Goal: Information Seeking & Learning: Learn about a topic

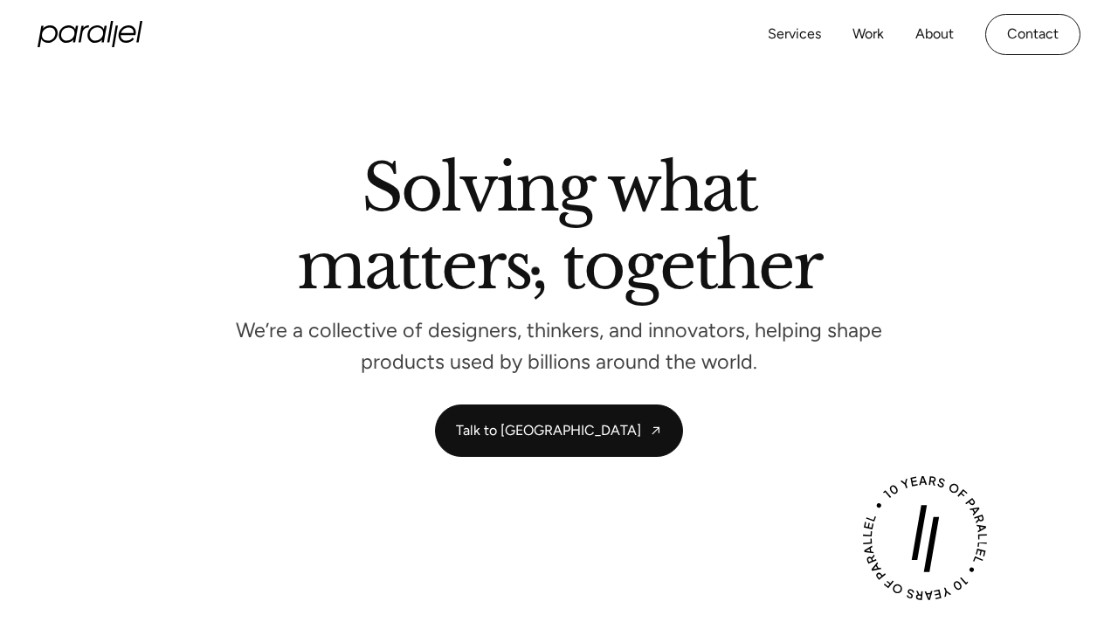
click at [536, 269] on h2 "Solving what matters, together" at bounding box center [559, 230] width 525 height 149
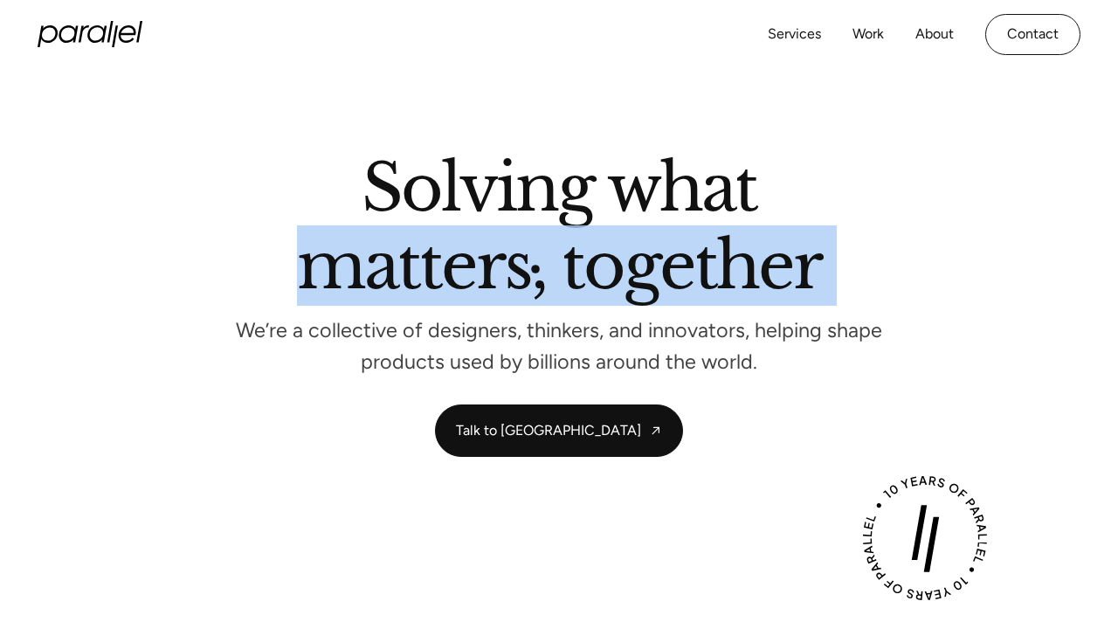
click at [536, 269] on h2 "Solving what matters, together" at bounding box center [559, 230] width 525 height 149
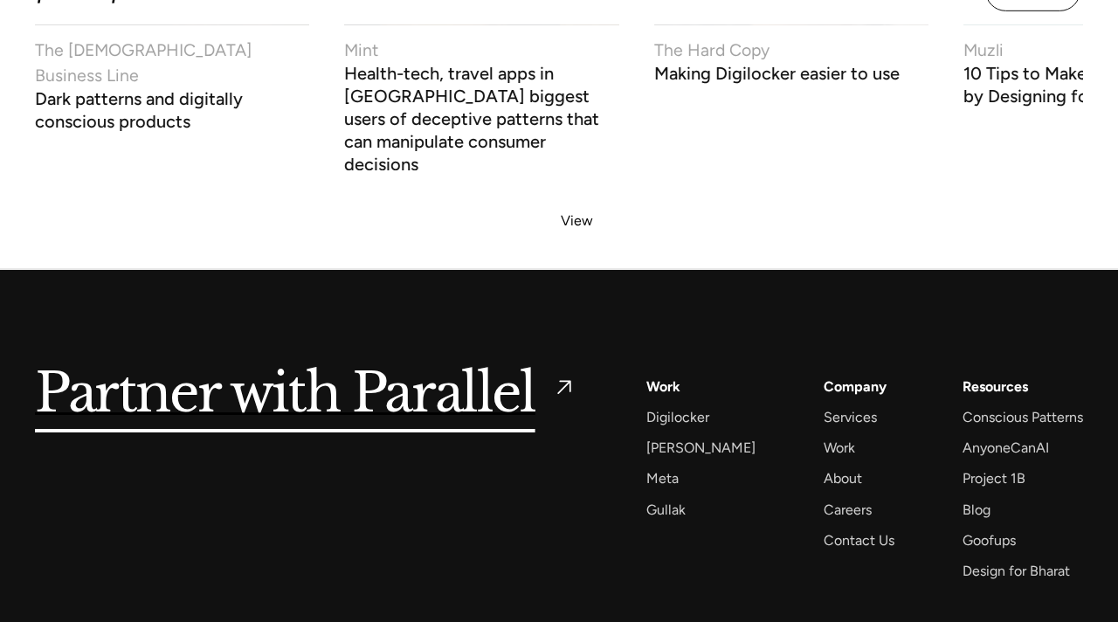
scroll to position [6858, 0]
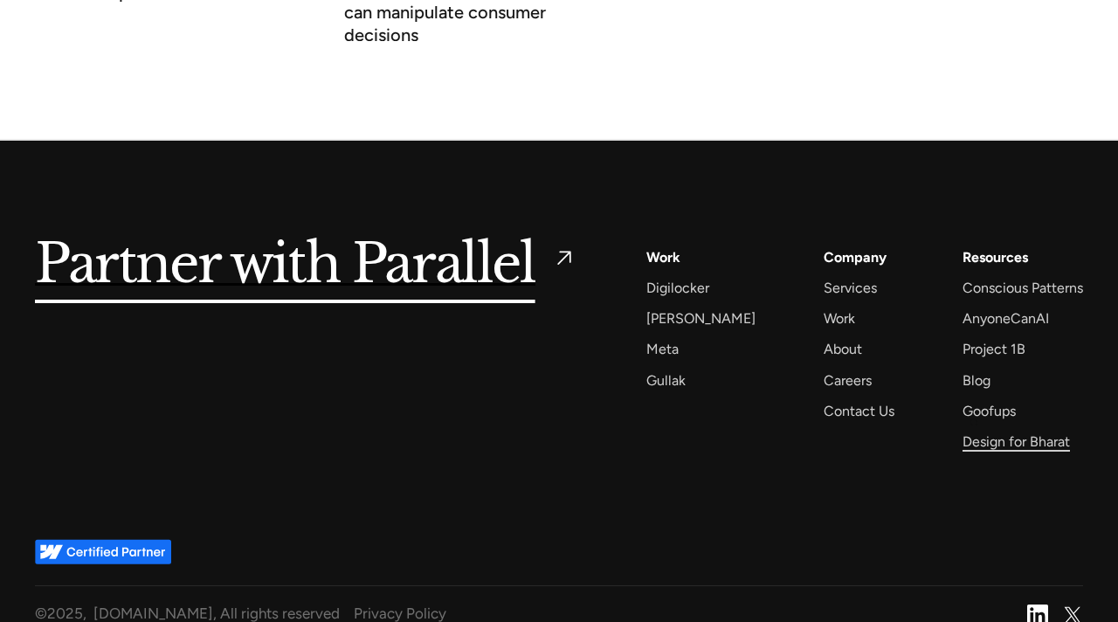
click at [978, 430] on div "Design for Bharat" at bounding box center [1016, 442] width 107 height 24
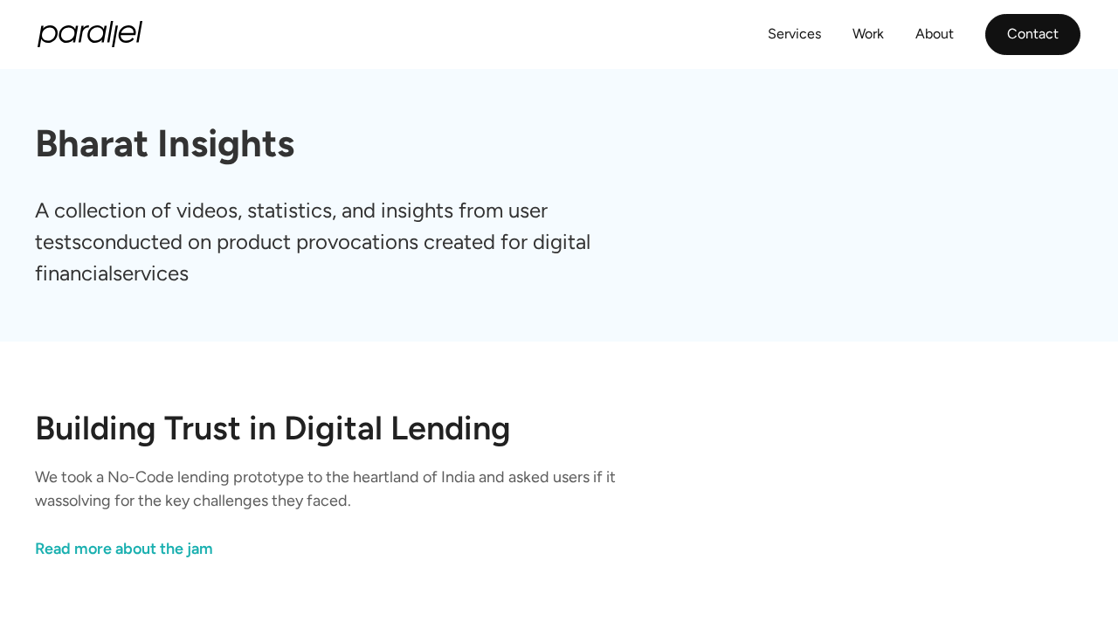
click at [1011, 33] on link "Contact" at bounding box center [1032, 34] width 95 height 41
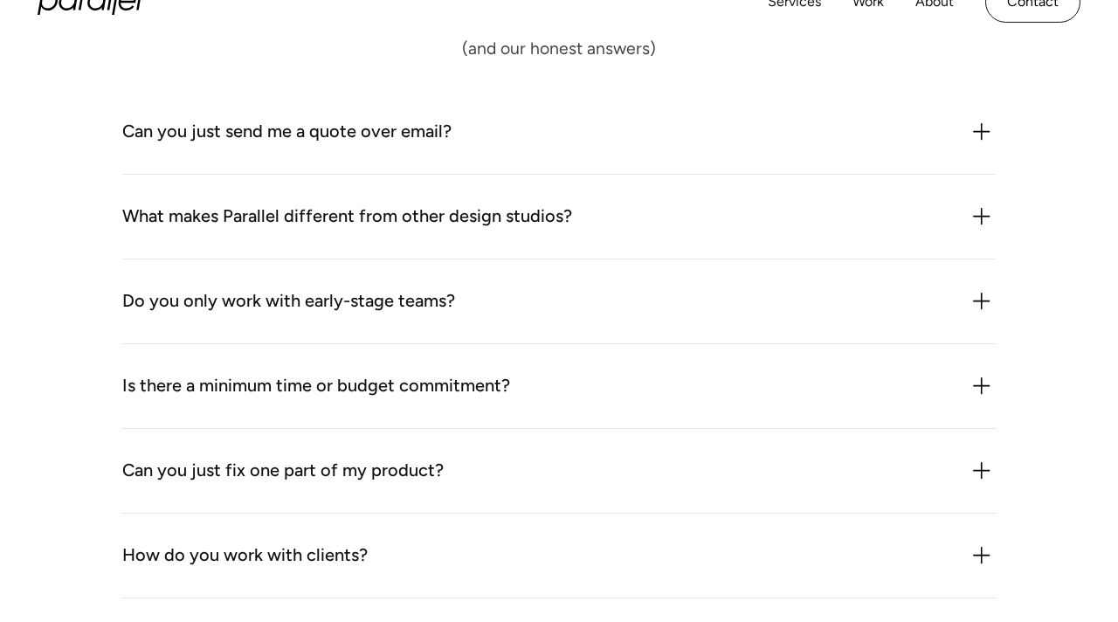
scroll to position [1509, 0]
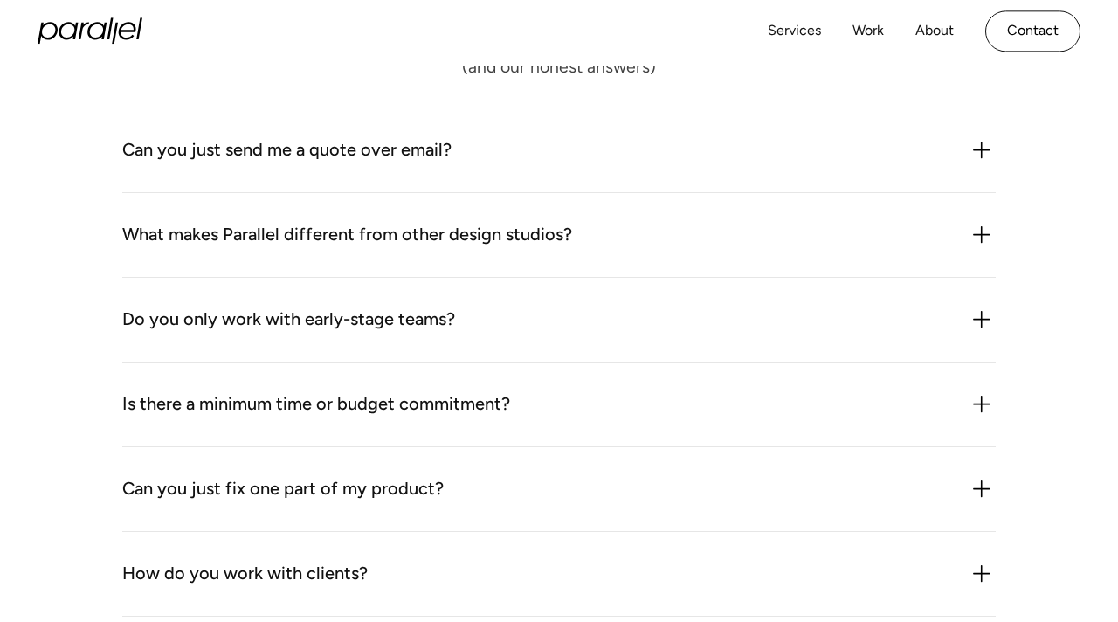
click at [716, 168] on div "Can you just send me a quote over email? We could but it probably wouldn’t be h…" at bounding box center [559, 150] width 874 height 85
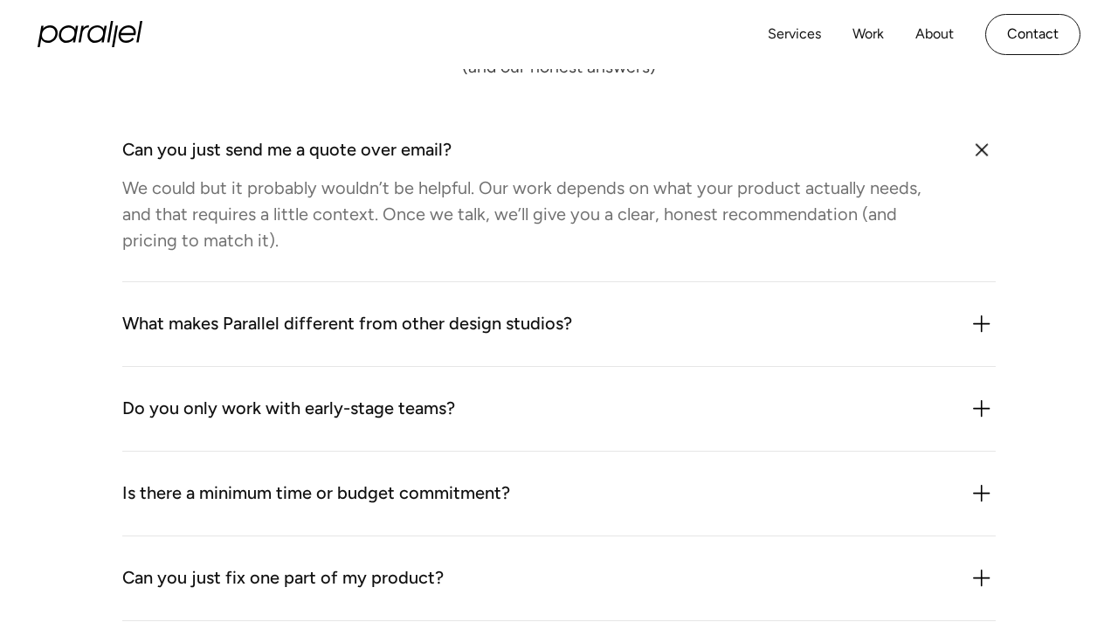
click at [716, 168] on div "Can you just send me a quote over email? We could but it probably wouldn’t be h…" at bounding box center [559, 195] width 874 height 174
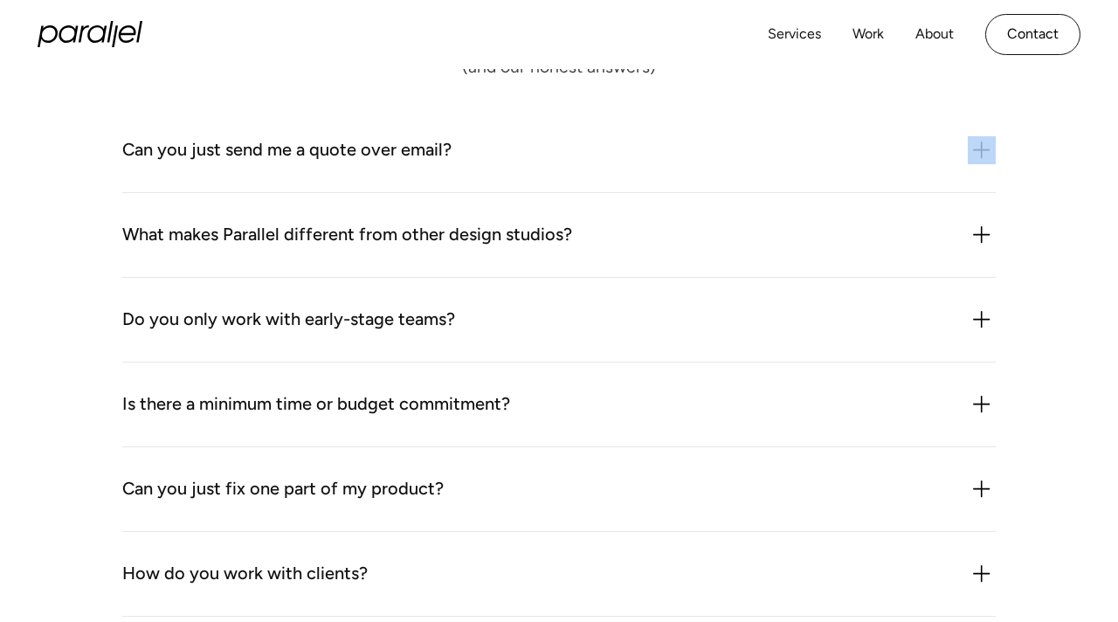
click at [716, 168] on div "Can you just send me a quote over email? We could but it probably wouldn’t be h…" at bounding box center [559, 150] width 874 height 85
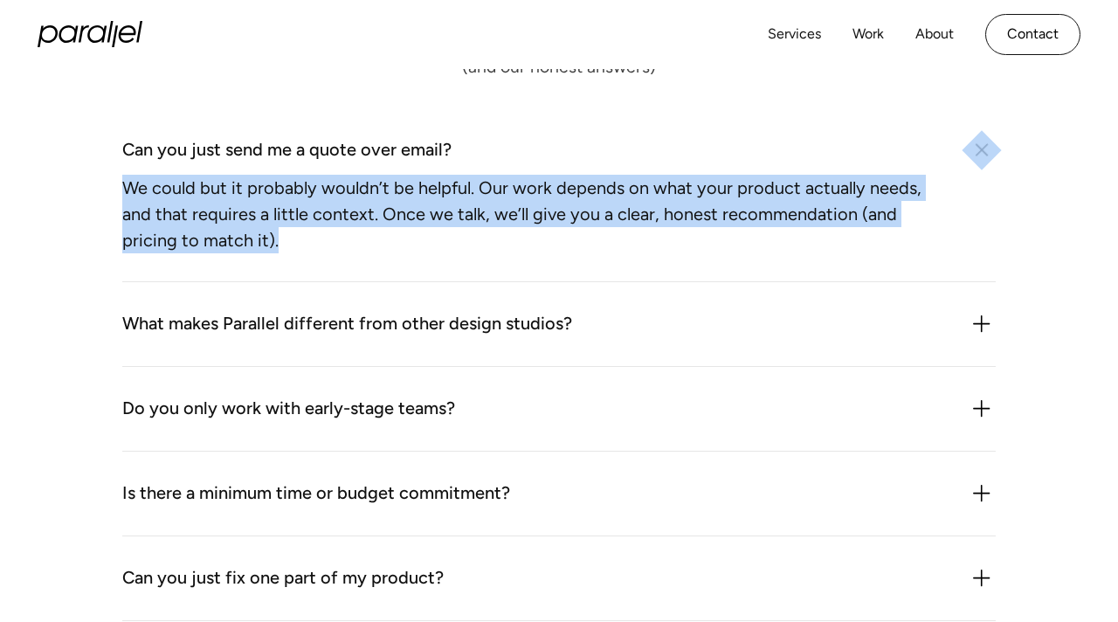
click at [716, 168] on div "Can you just send me a quote over email? We could but it probably wouldn’t be h…" at bounding box center [559, 195] width 874 height 174
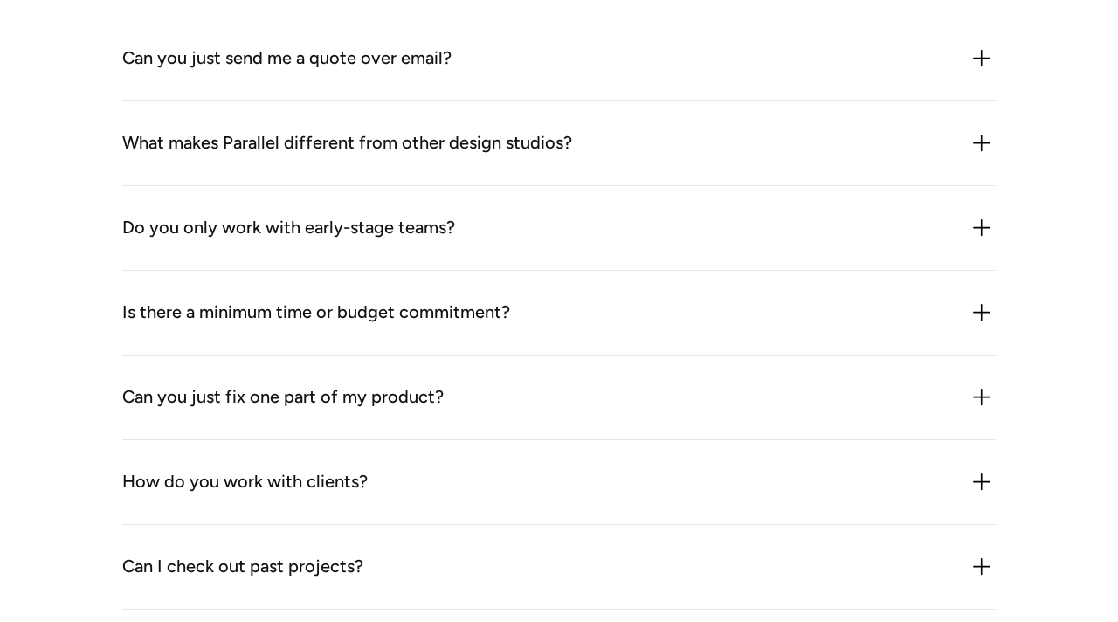
scroll to position [1604, 0]
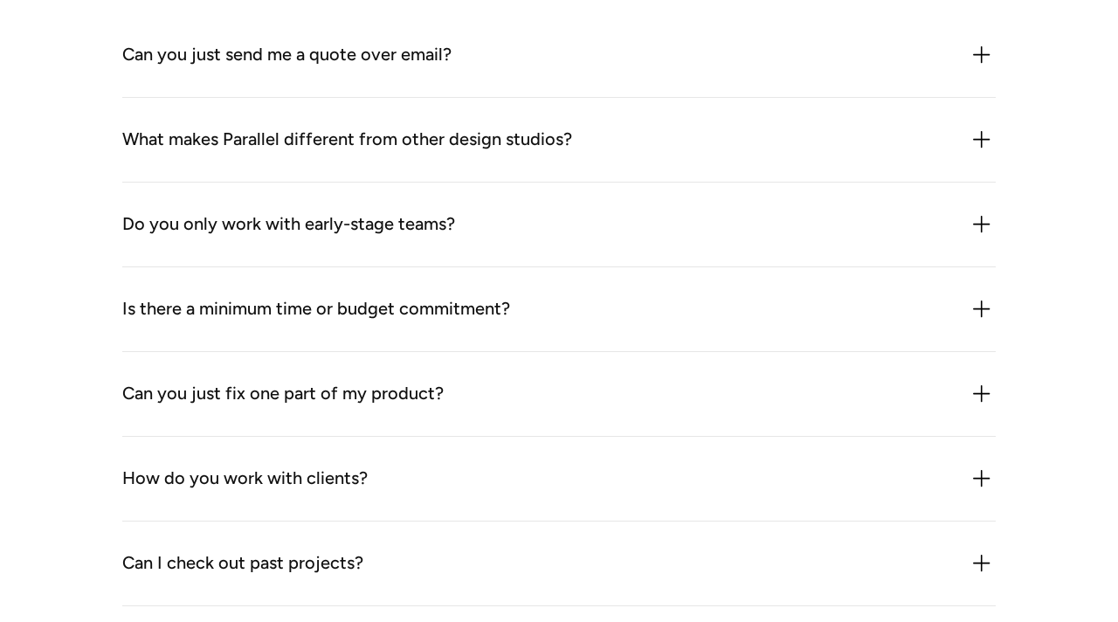
click at [667, 218] on div "Do you only work with early-stage teams?" at bounding box center [559, 225] width 874 height 28
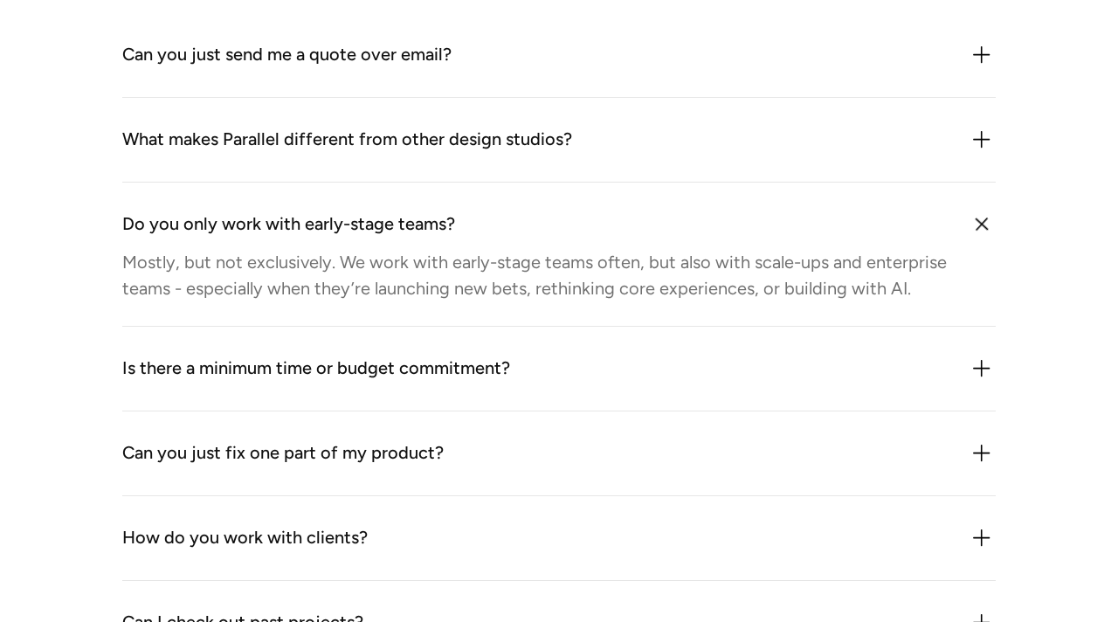
click at [667, 218] on div "Do you only work with early-stage teams?" at bounding box center [559, 225] width 874 height 28
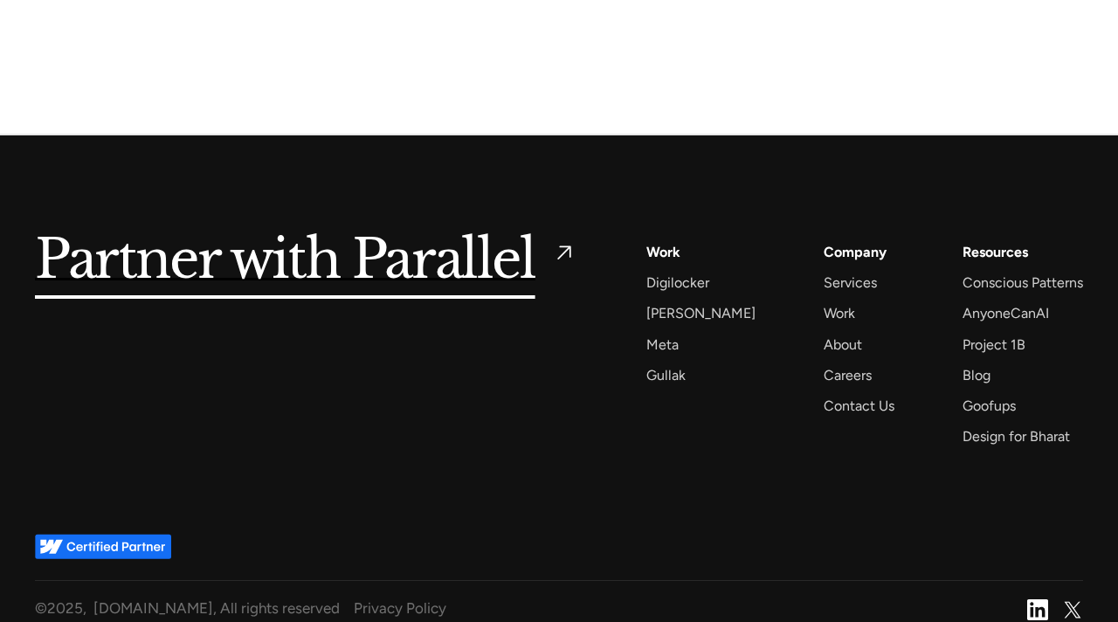
scroll to position [2367, 0]
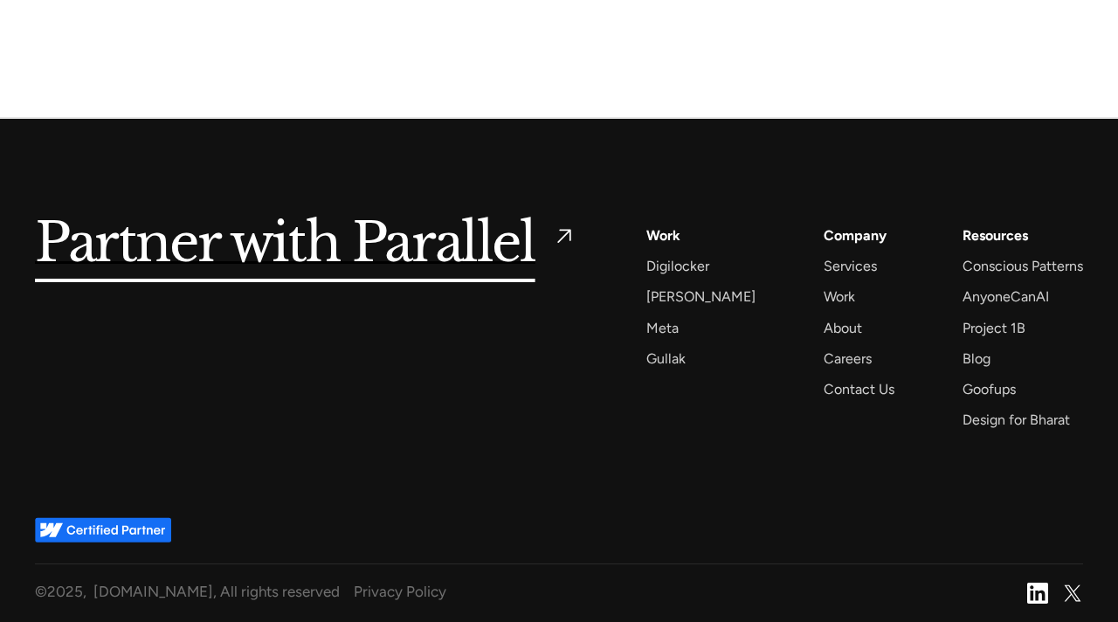
click at [797, 362] on div "Services AI Design Sprint Design Sprint UX Design ProdUX Work Digilocker [PERSO…" at bounding box center [864, 328] width 437 height 208
click at [824, 360] on div "Careers" at bounding box center [848, 359] width 48 height 24
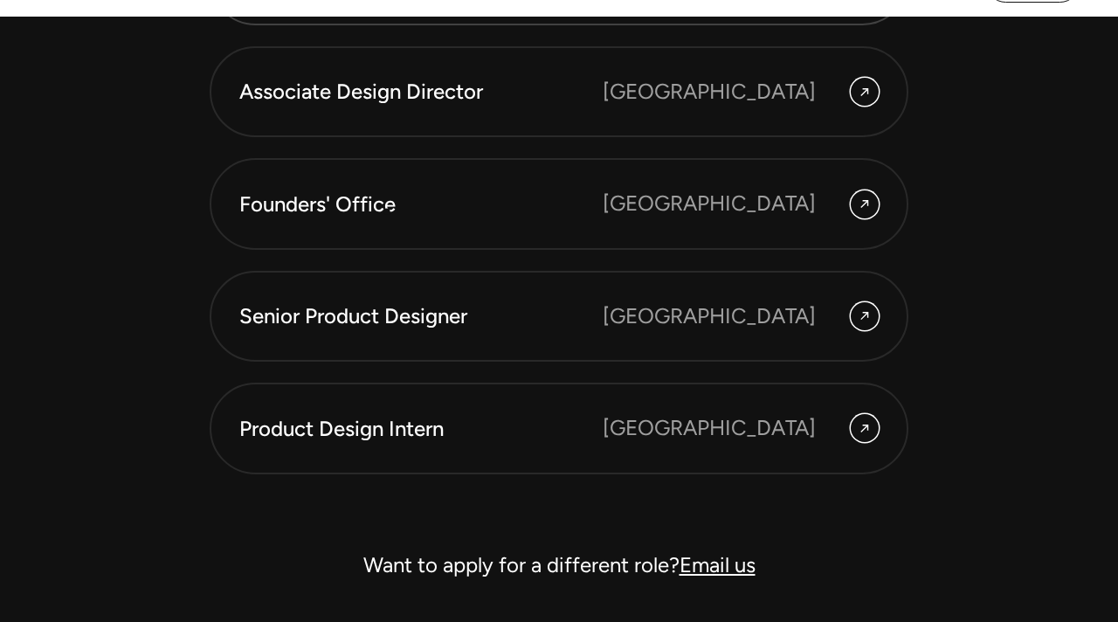
scroll to position [4808, 0]
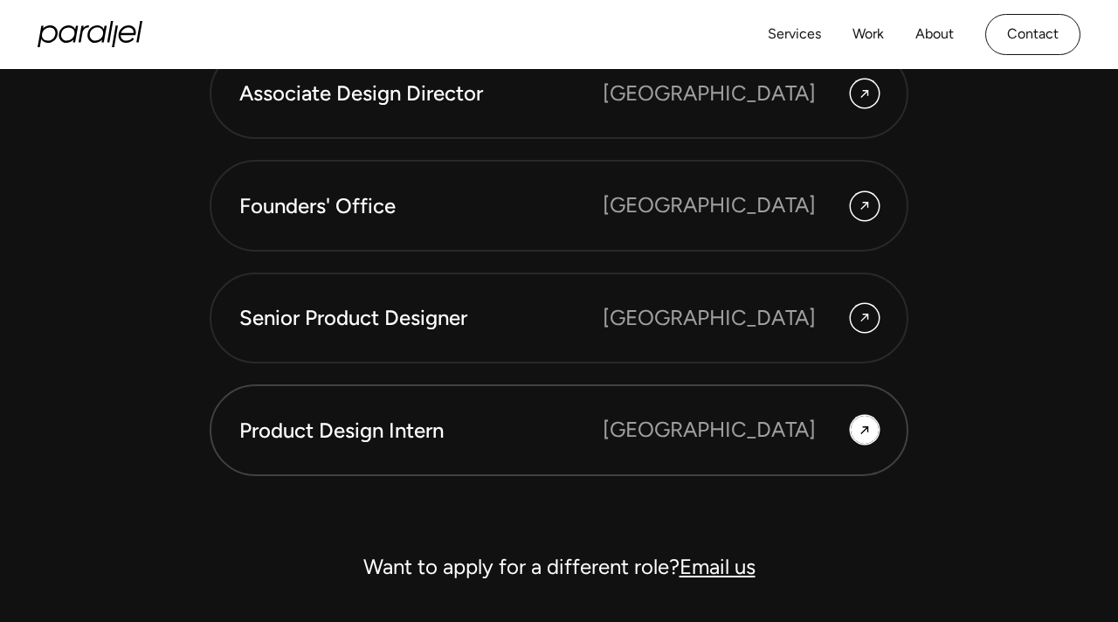
click at [375, 411] on link "Product Design Intern Bangalore" at bounding box center [559, 429] width 699 height 91
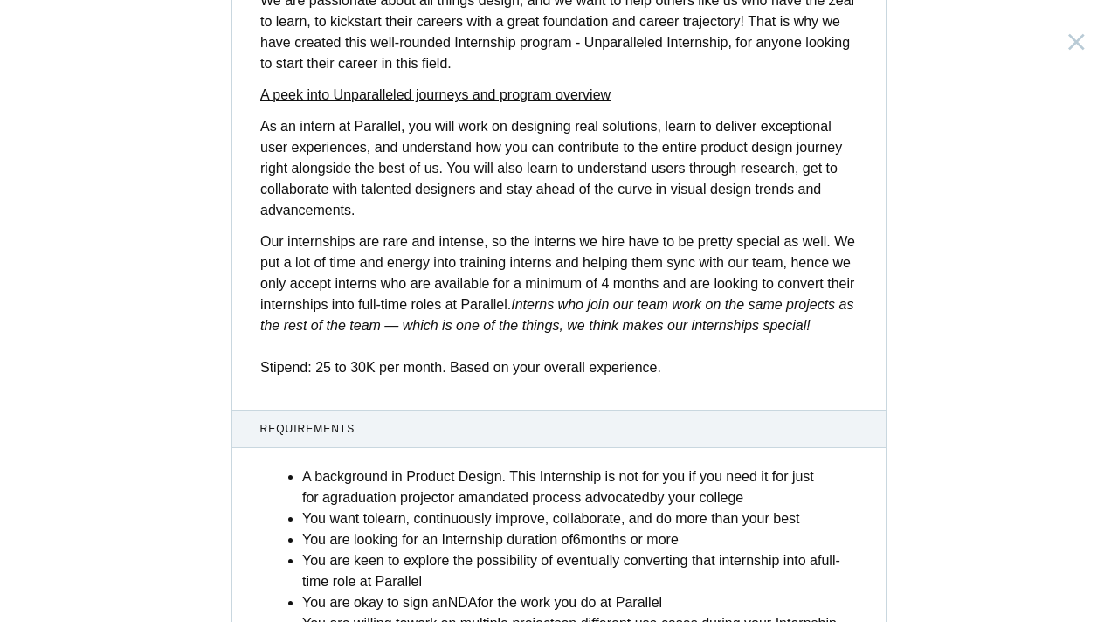
scroll to position [729, 0]
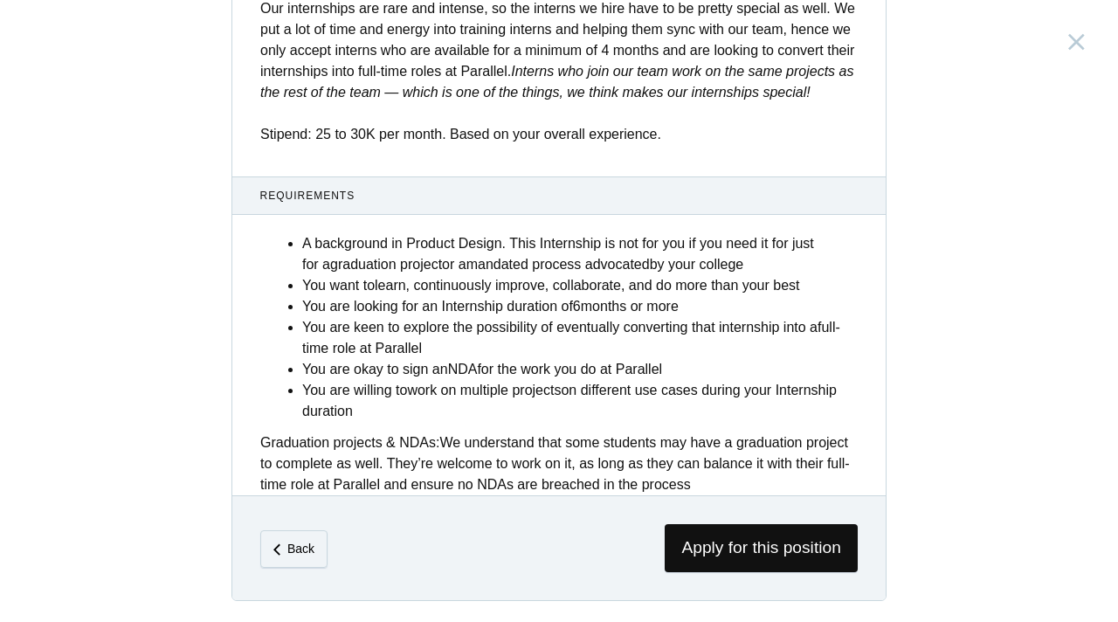
click at [446, 323] on li "You are keen to explore the possibility of eventually converting that internshi…" at bounding box center [580, 338] width 556 height 42
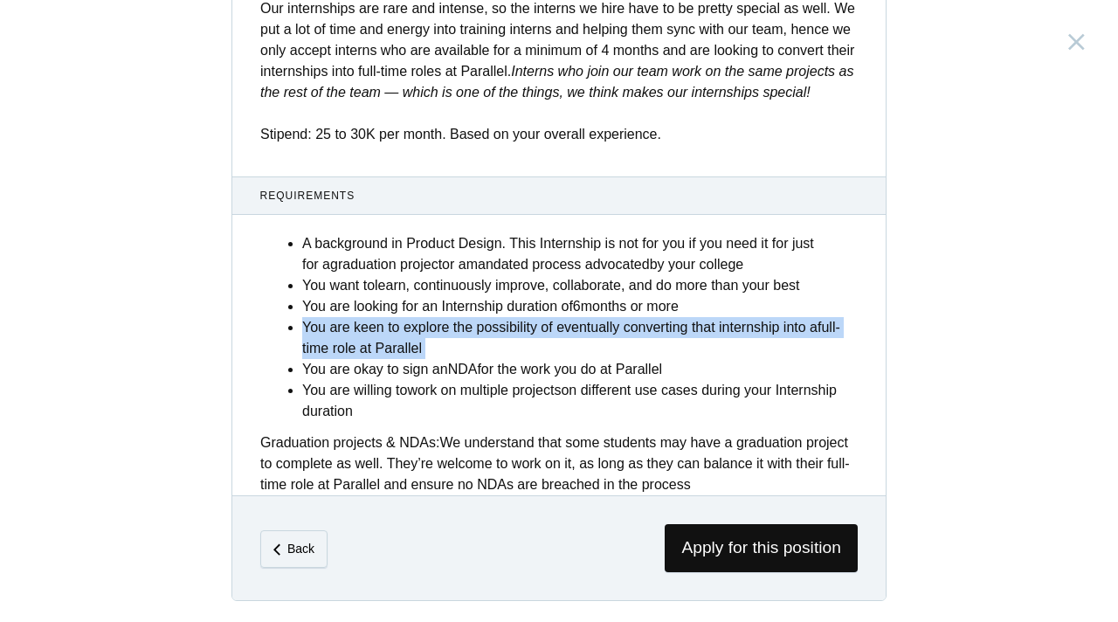
click at [446, 323] on li "You are keen to explore the possibility of eventually converting that internshi…" at bounding box center [580, 338] width 556 height 42
click at [474, 328] on li "You are keen to explore the possibility of eventually converting that internshi…" at bounding box center [580, 338] width 556 height 42
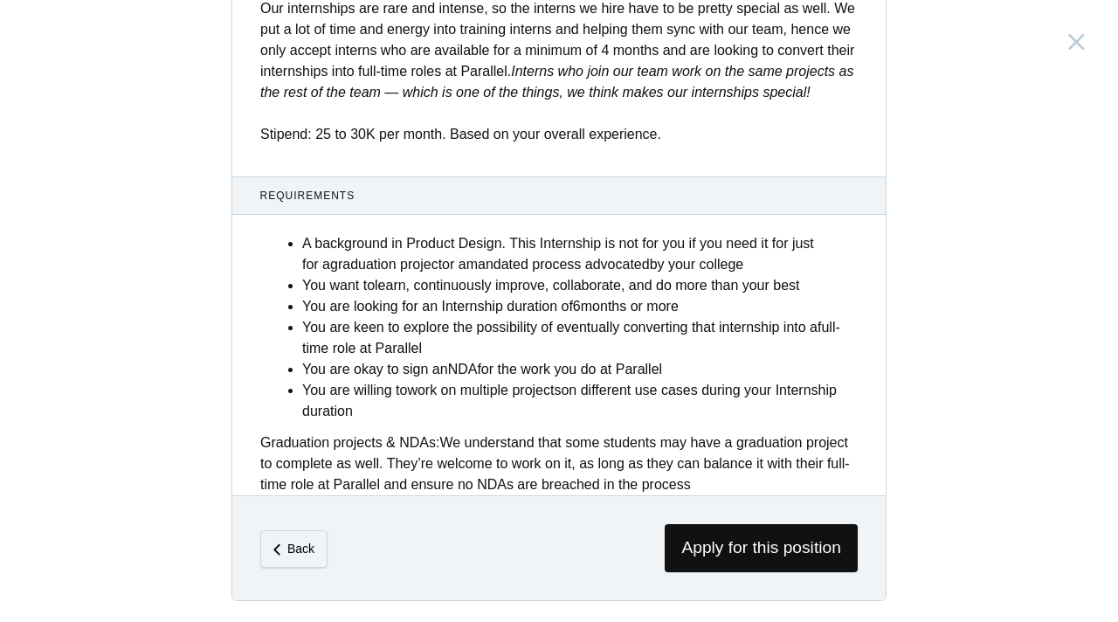
click at [440, 361] on li "You are okay to sign an NDA for the work you do at Parallel" at bounding box center [580, 369] width 556 height 21
click at [441, 361] on li "You are okay to sign an NDA for the work you do at Parallel" at bounding box center [580, 369] width 556 height 21
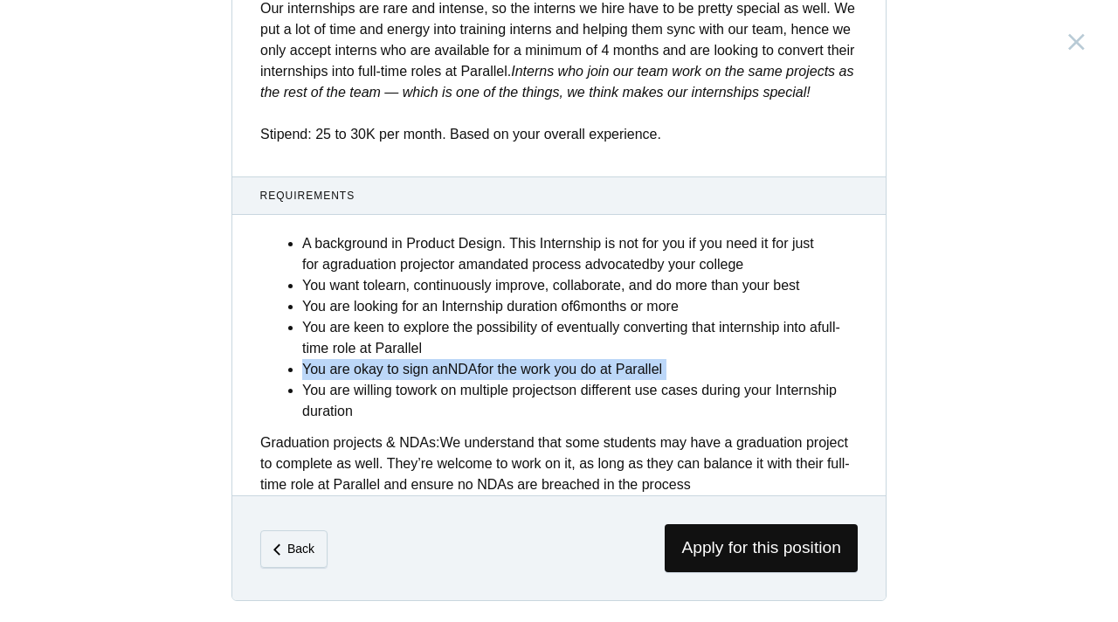
click at [441, 361] on li "You are okay to sign an NDA for the work you do at Parallel" at bounding box center [580, 369] width 556 height 21
click at [478, 370] on strong "NDA" at bounding box center [463, 369] width 30 height 15
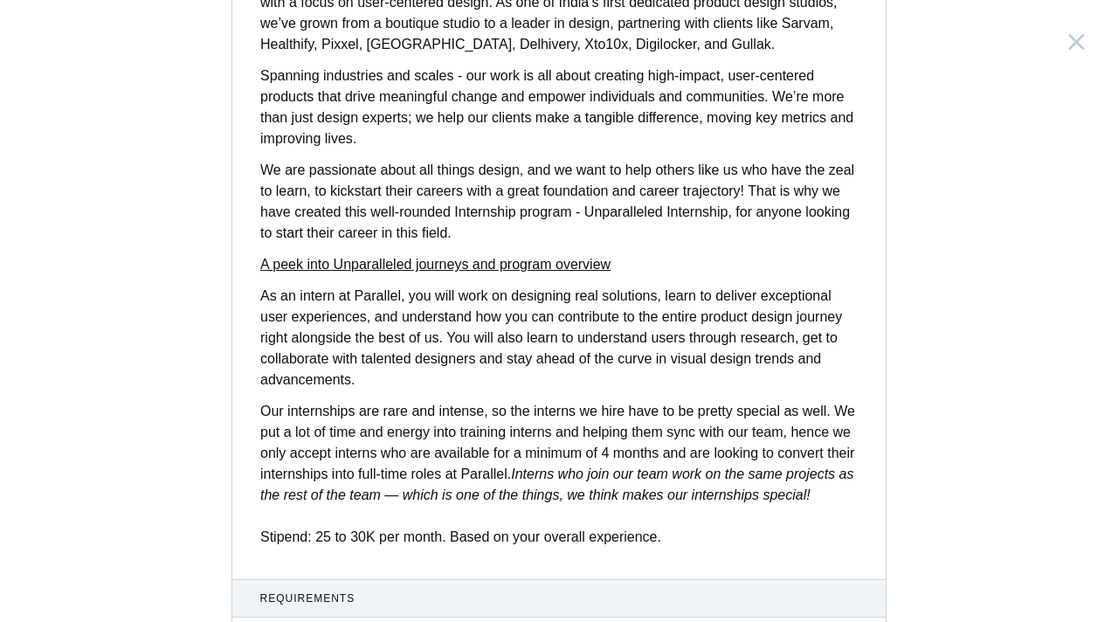
scroll to position [173, 0]
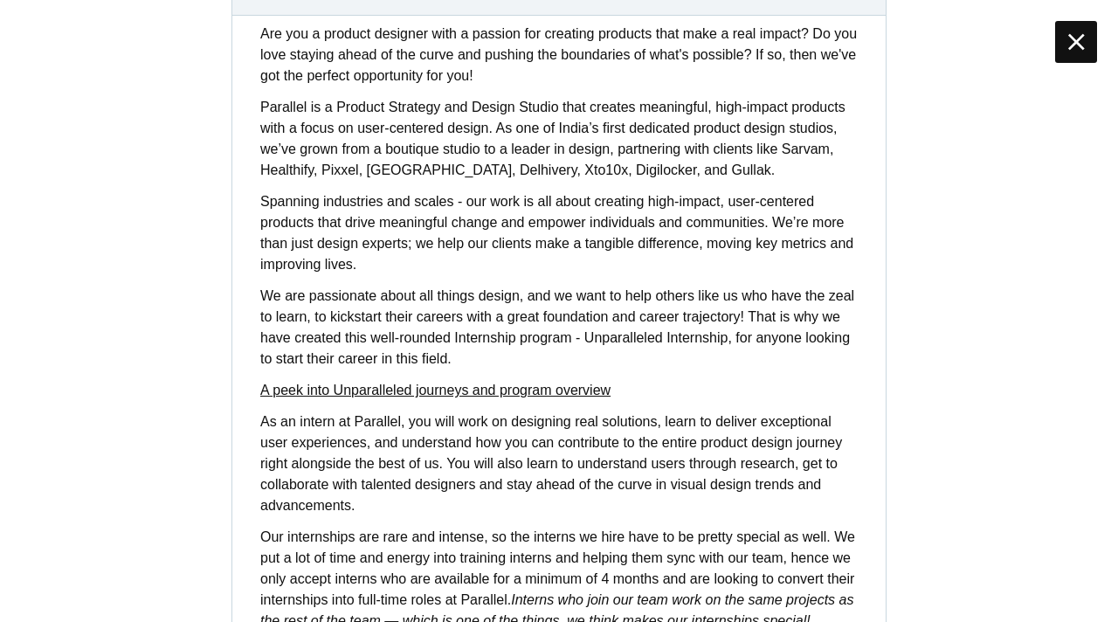
click at [1081, 49] on icon at bounding box center [1076, 42] width 17 height 28
